Goal: Task Accomplishment & Management: Manage account settings

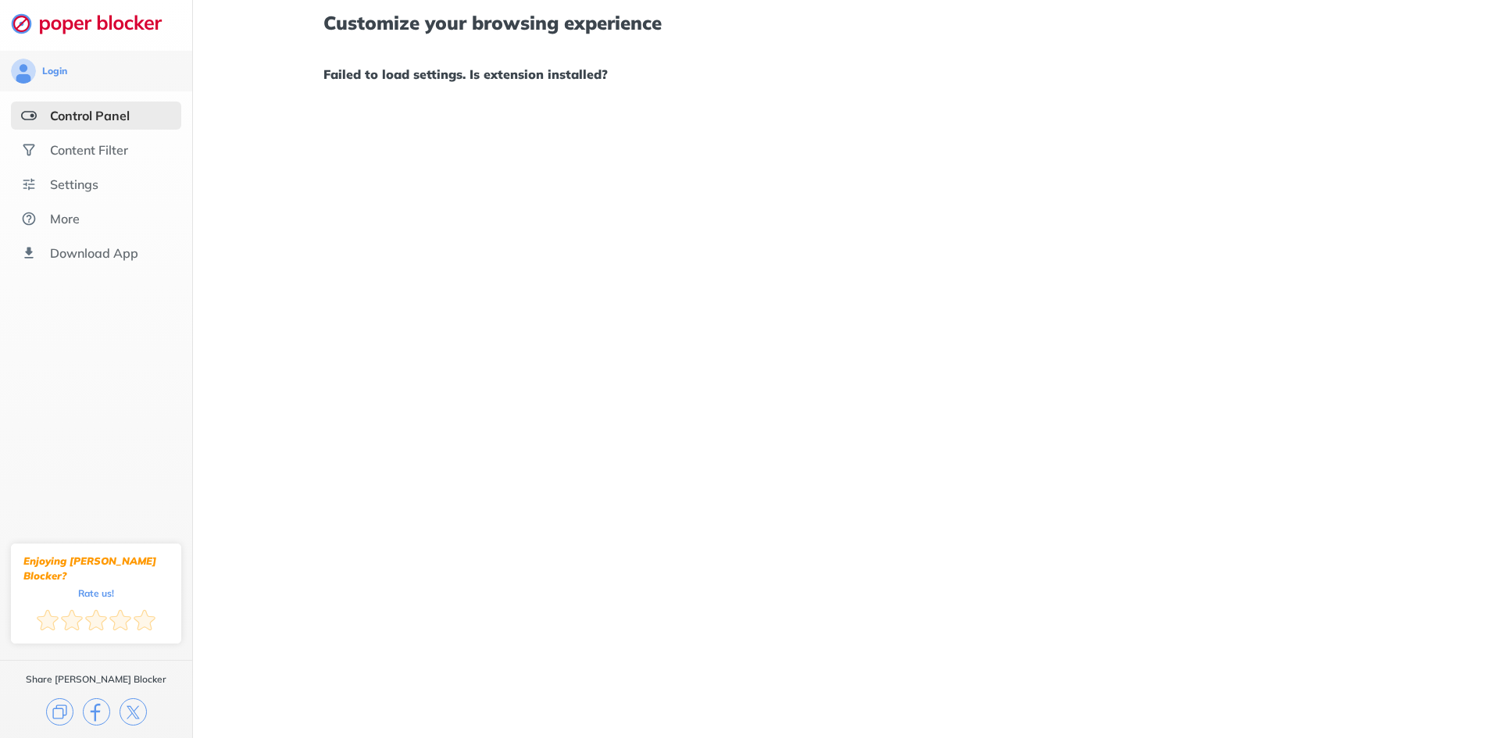
click at [90, 119] on div "Control Panel" at bounding box center [90, 116] width 80 height 16
click at [89, 150] on div "Content Filter" at bounding box center [89, 150] width 78 height 16
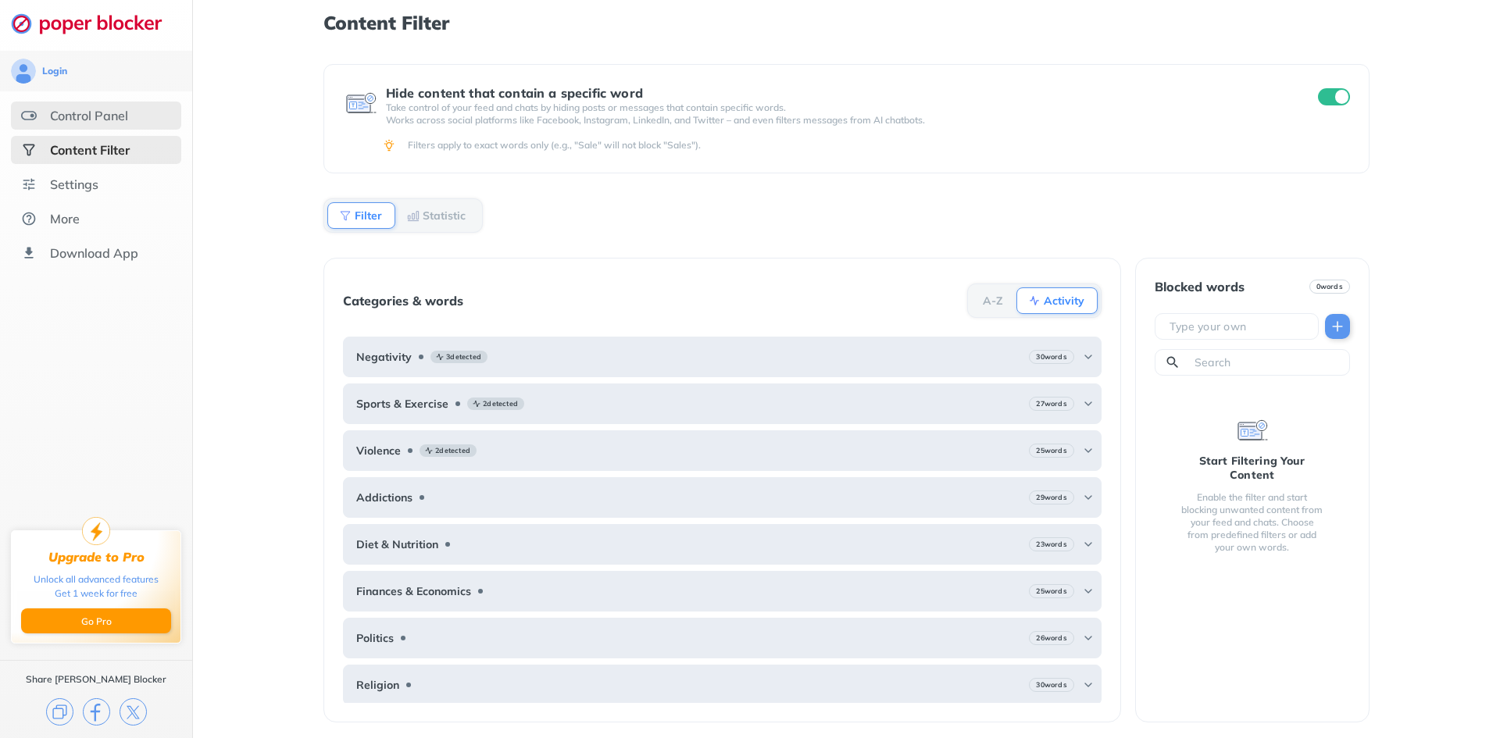
click at [90, 127] on div "Control Panel" at bounding box center [96, 116] width 170 height 28
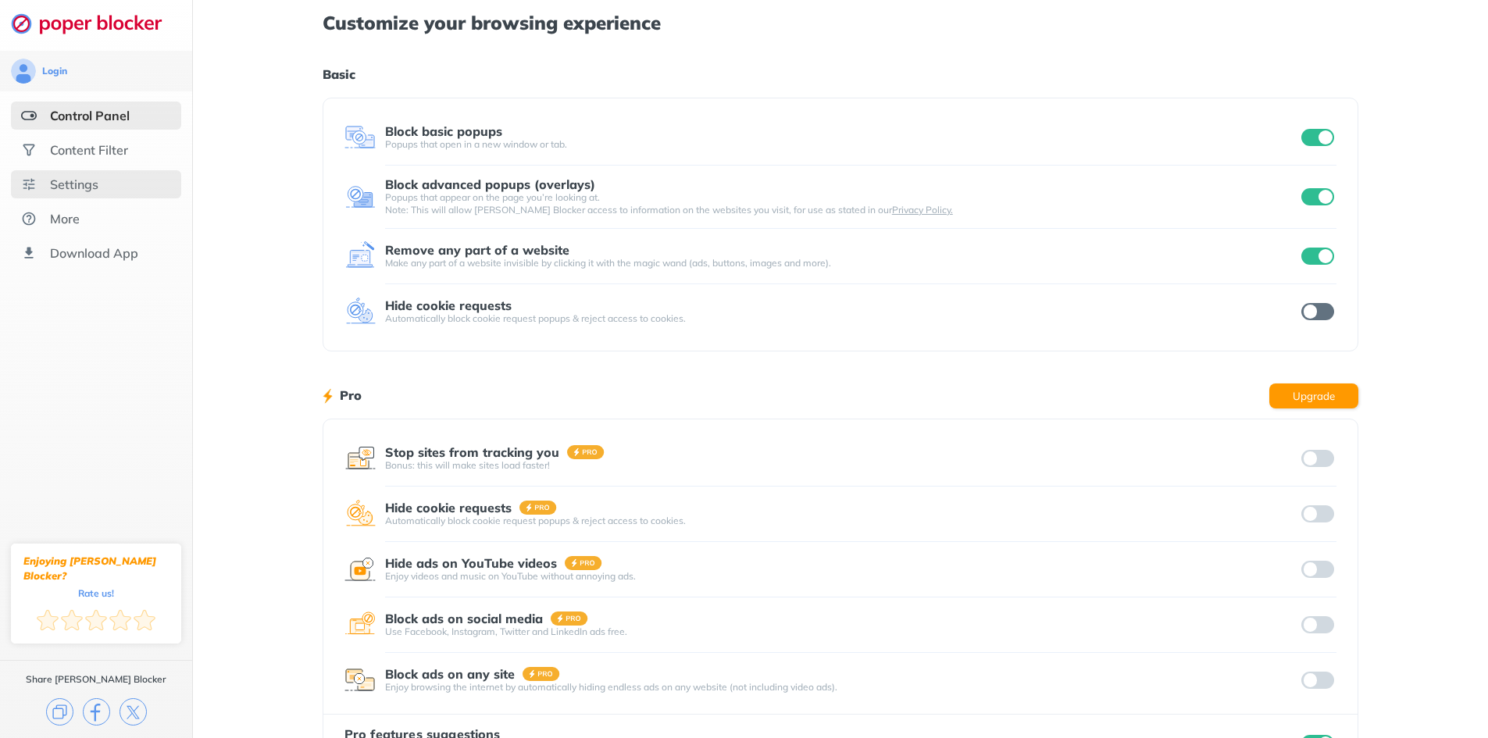
click at [91, 186] on div "Settings" at bounding box center [74, 185] width 48 height 16
